Goal: Information Seeking & Learning: Learn about a topic

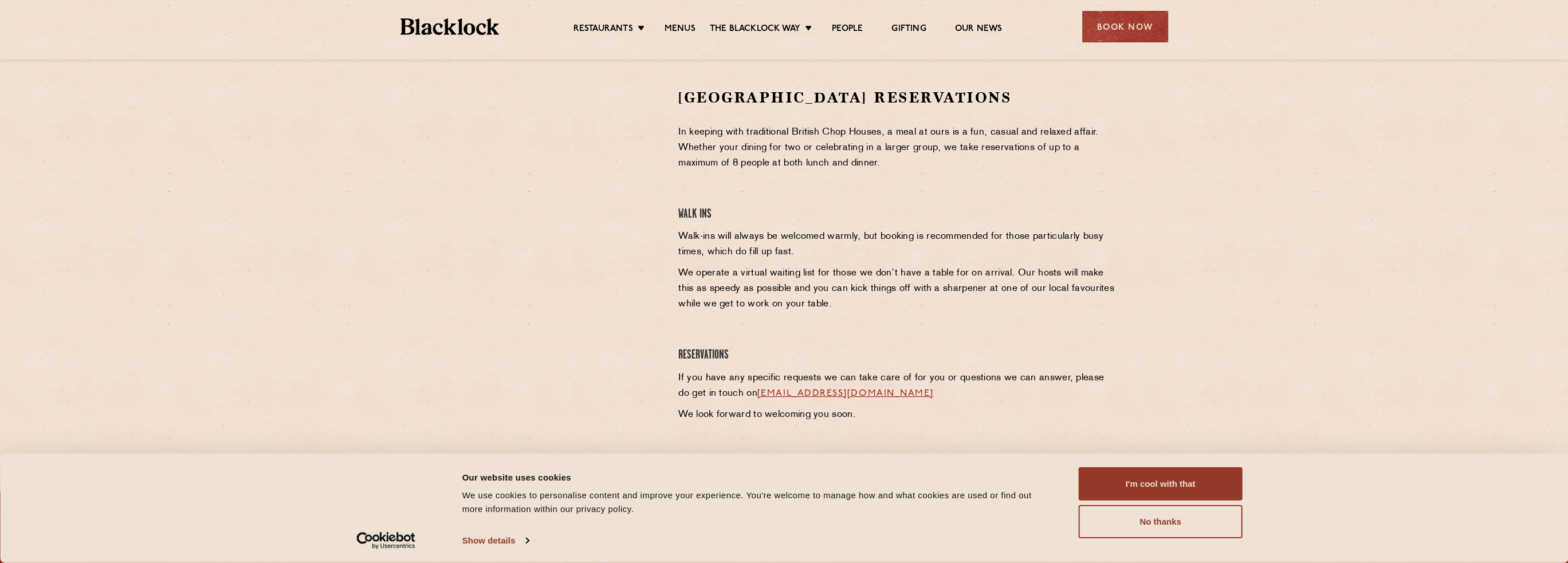
scroll to position [286, 0]
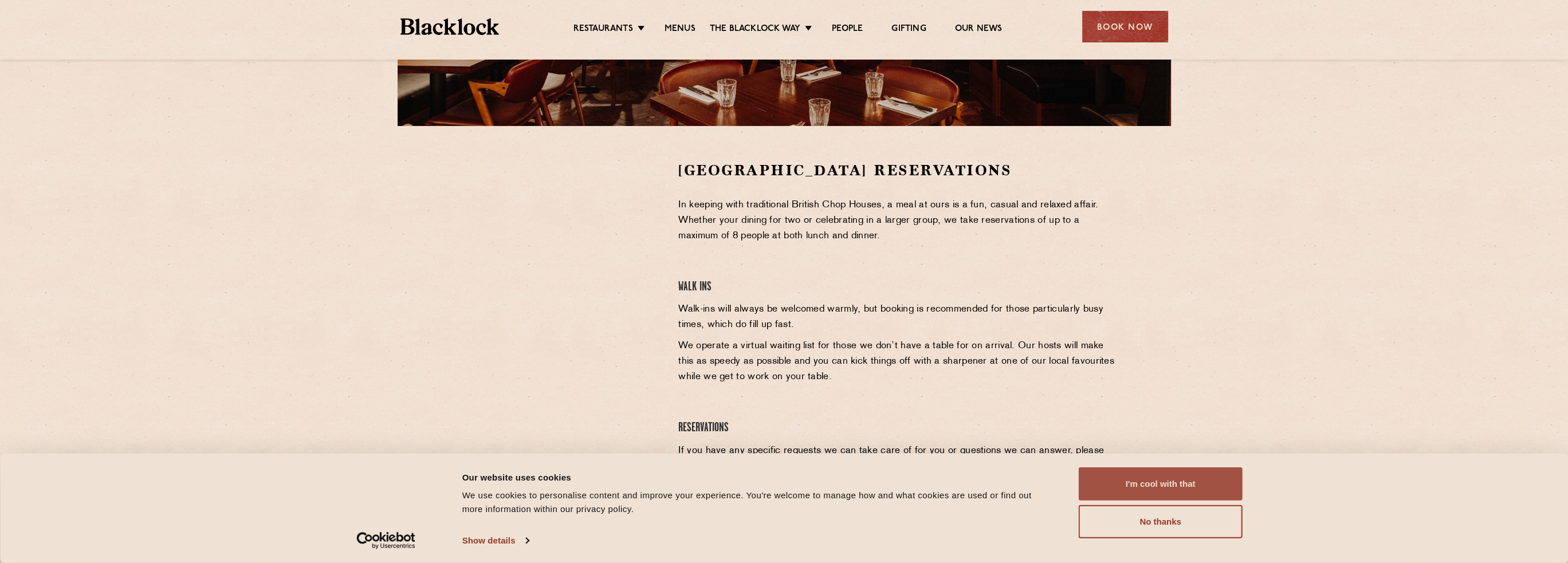
click at [1197, 481] on button "I'm cool with that" at bounding box center [1160, 484] width 164 height 33
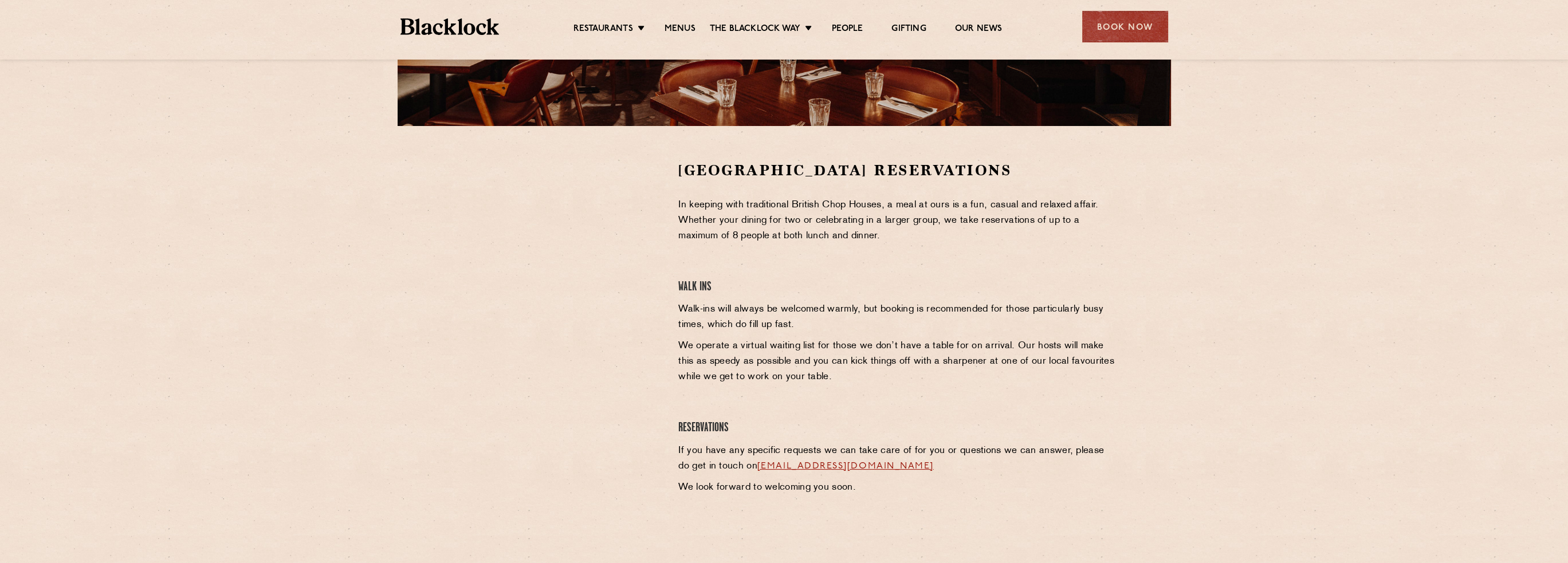
scroll to position [0, 0]
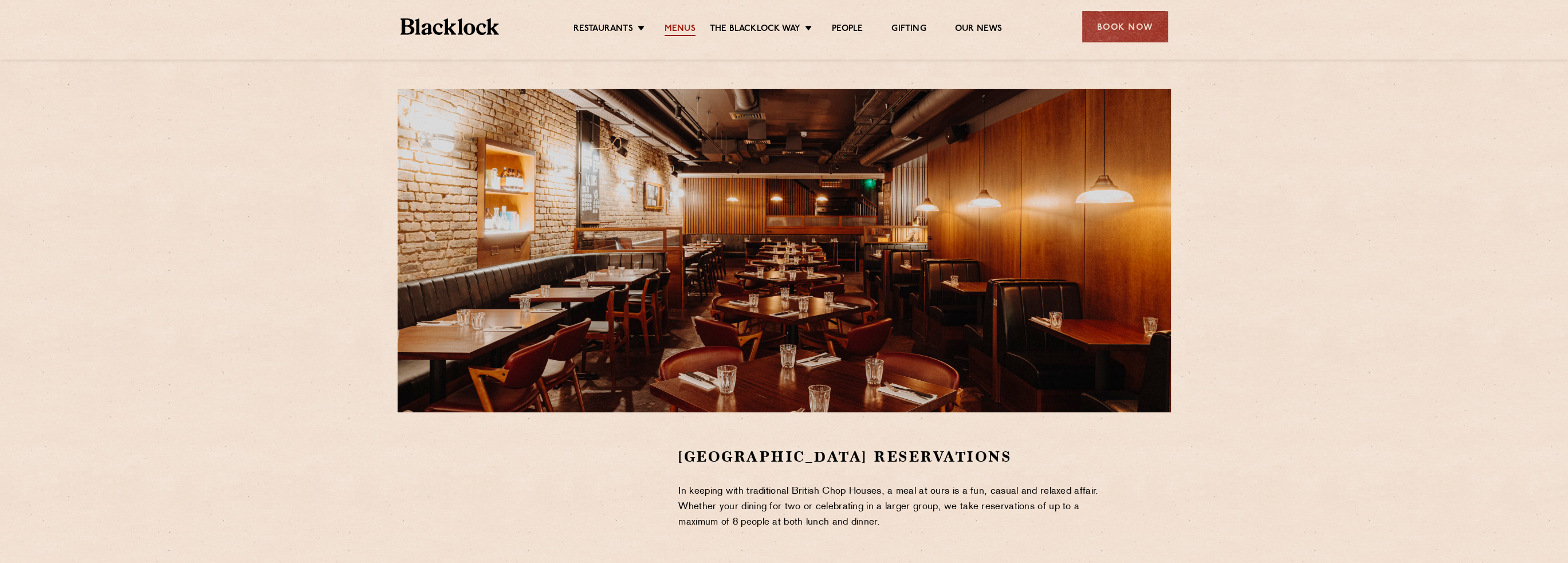
click at [683, 28] on link "Menus" at bounding box center [680, 29] width 31 height 13
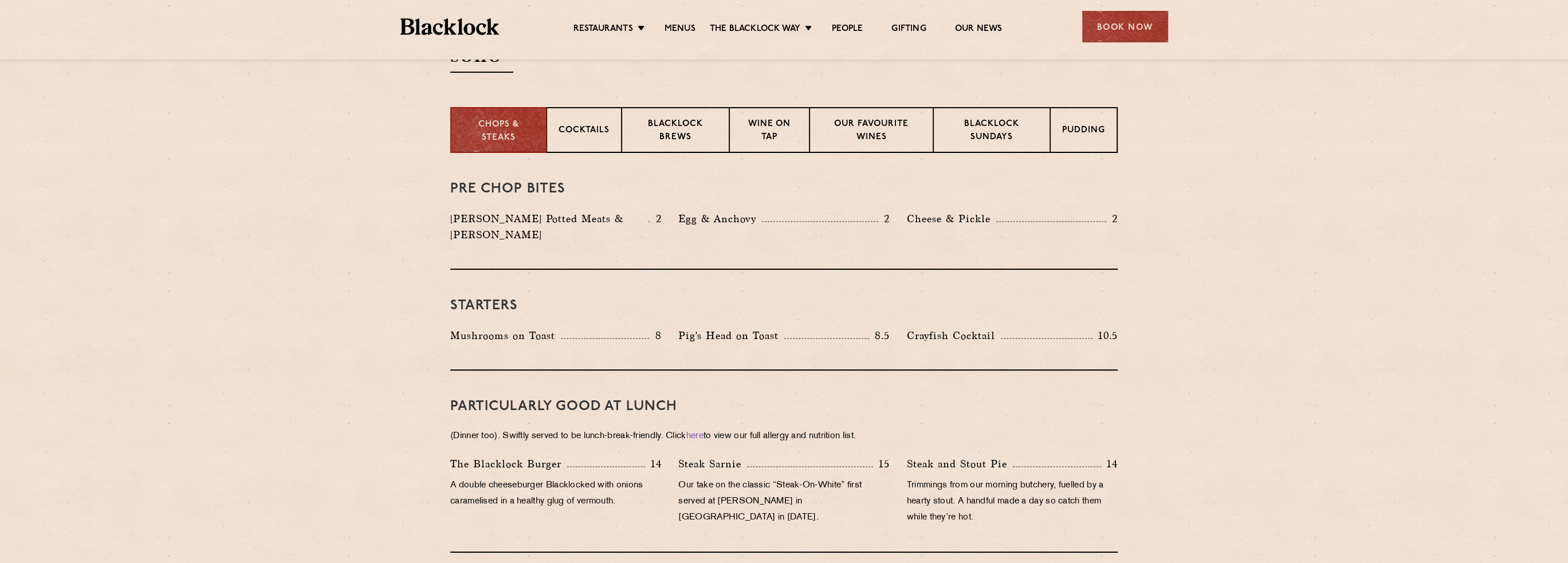
scroll to position [401, 0]
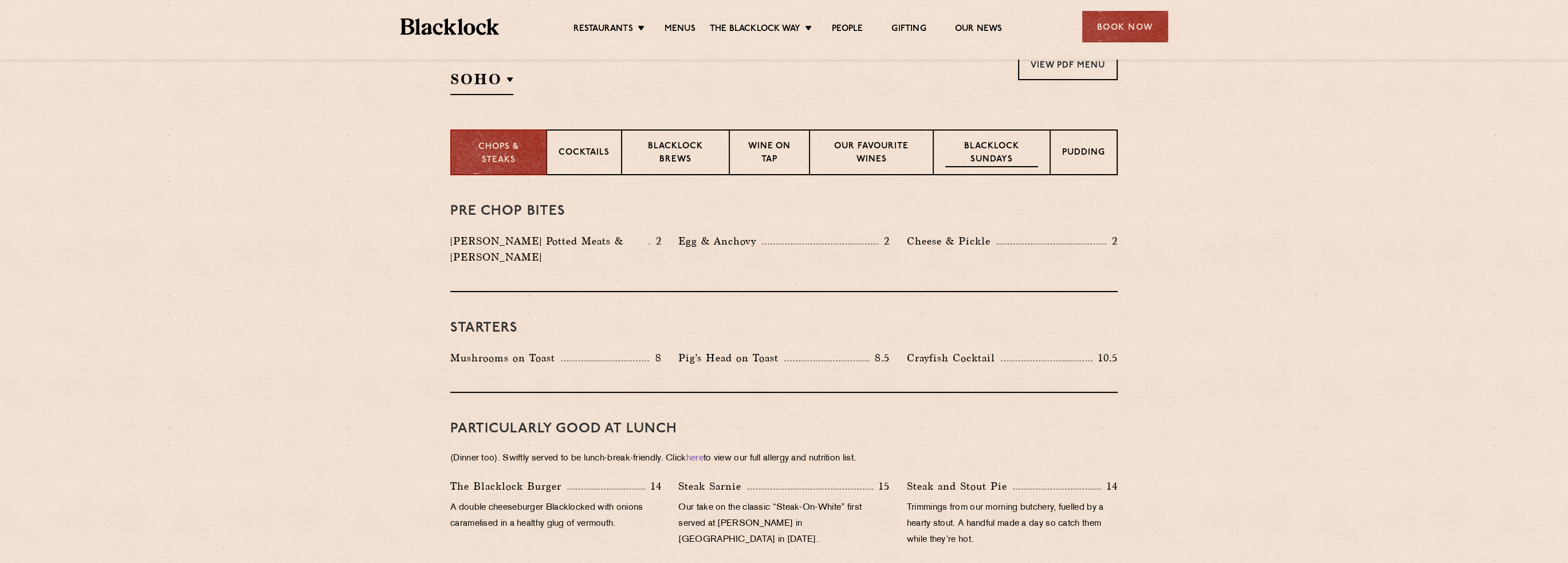
click at [966, 154] on p "Blacklock Sundays" at bounding box center [991, 154] width 93 height 27
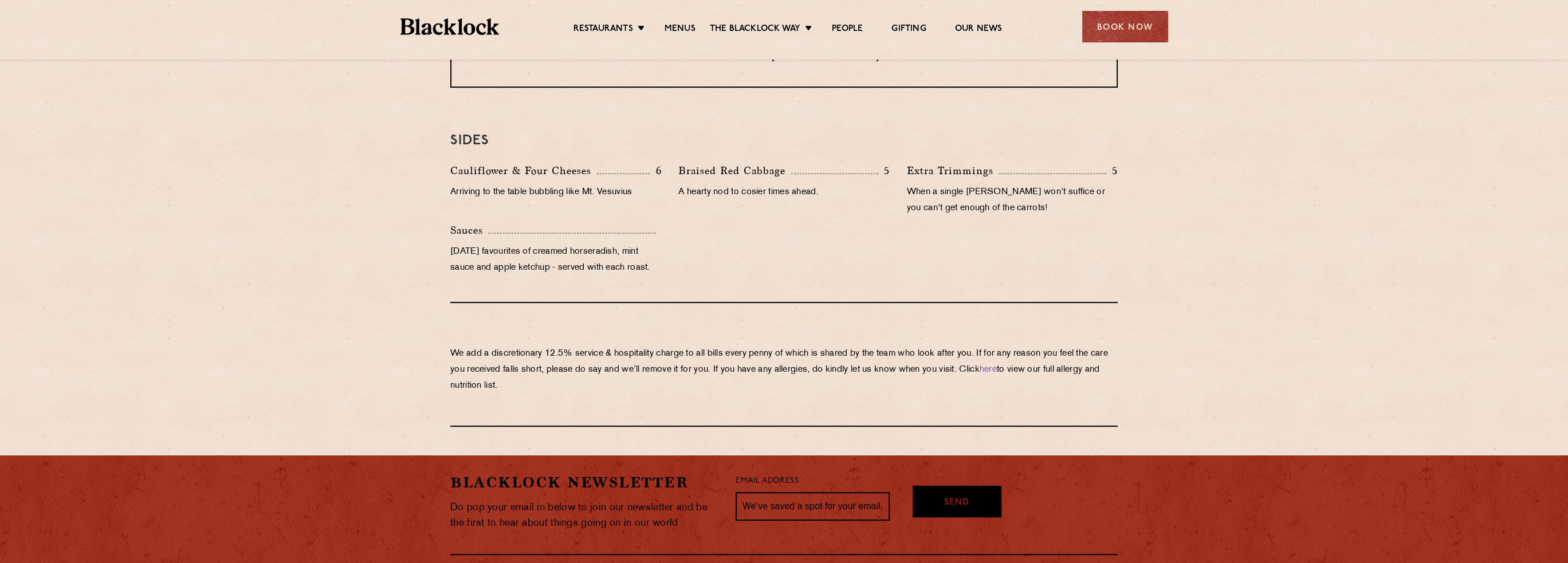
scroll to position [934, 0]
